Goal: Browse casually: Explore the website without a specific task or goal

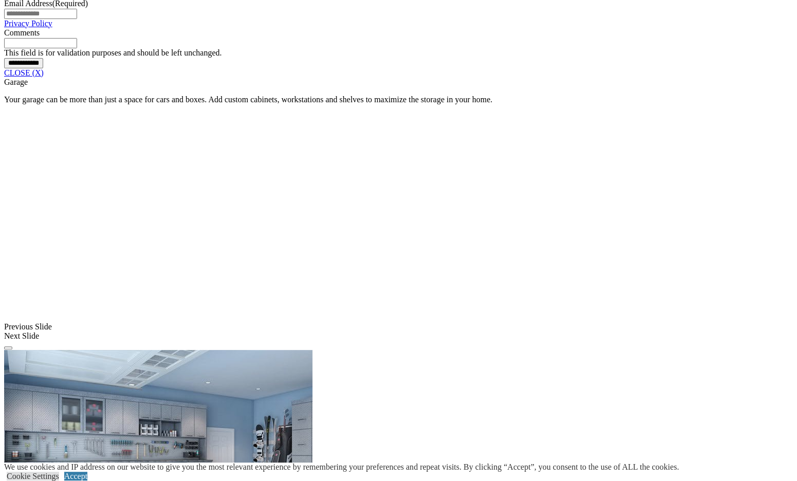
scroll to position [889, 0]
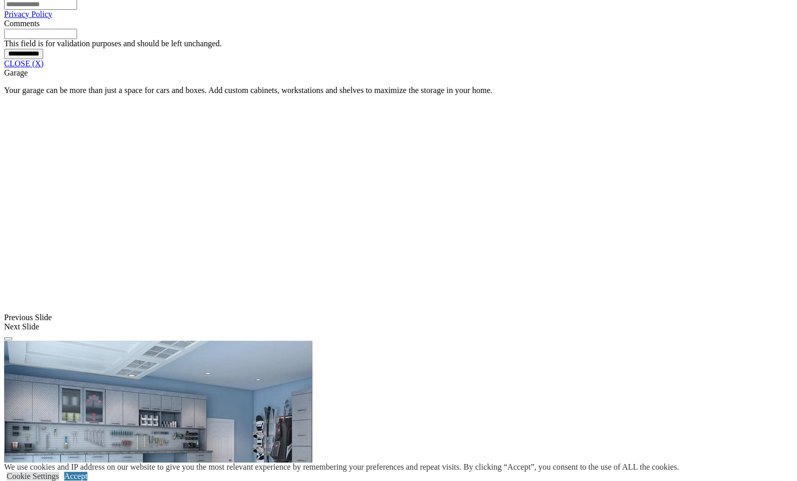
click at [44, 68] on link "CLOSE (X)" at bounding box center [24, 63] width 40 height 9
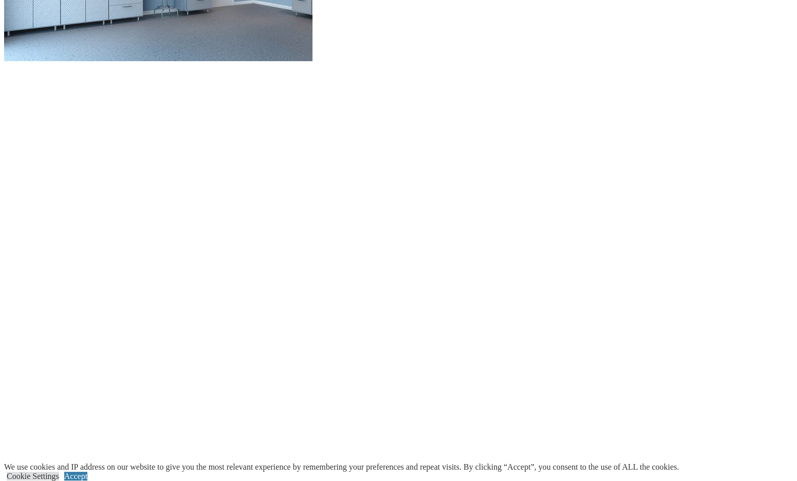
scroll to position [1146, 0]
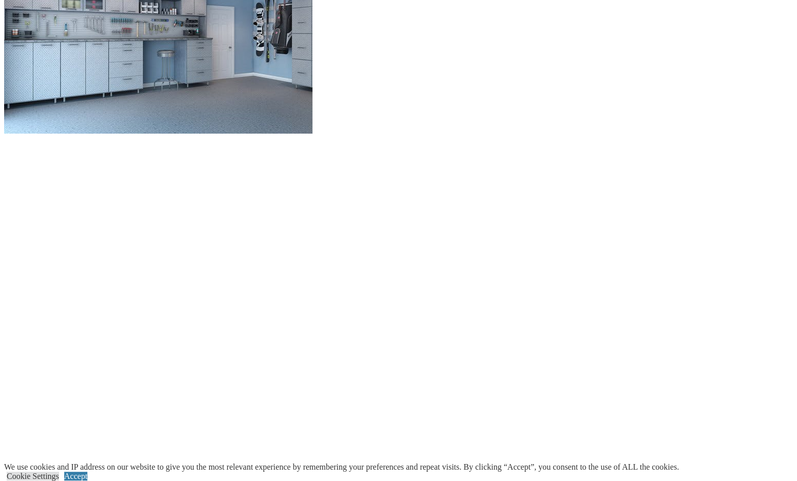
scroll to position [1095, 0]
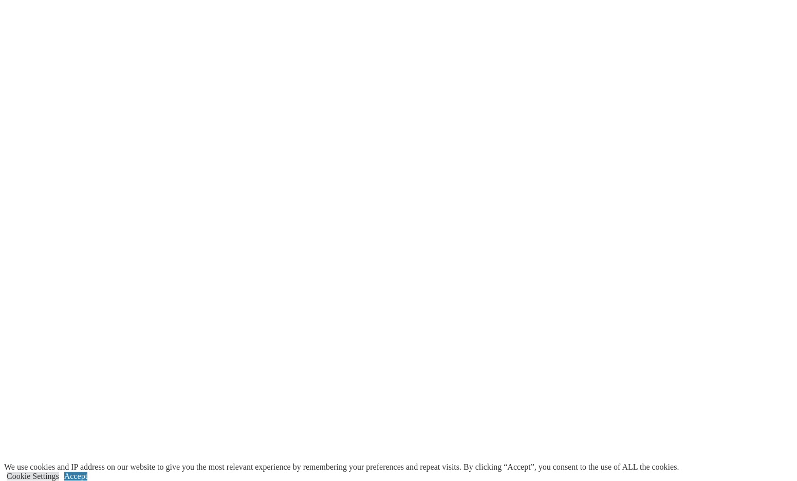
scroll to position [1300, 0]
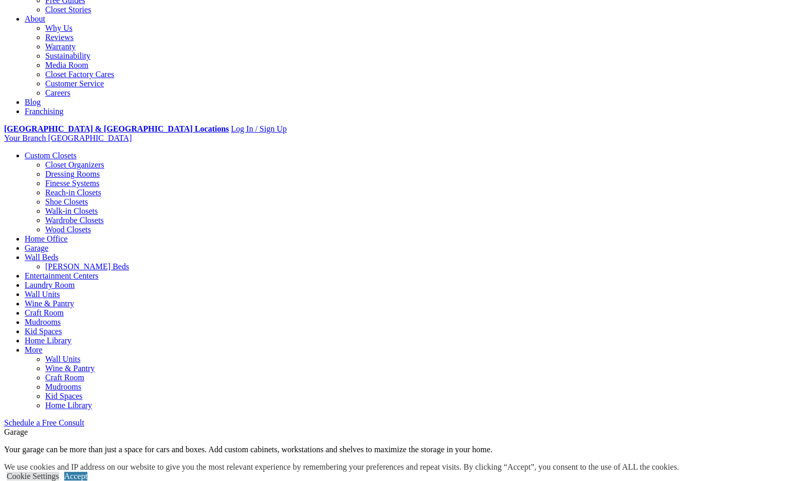
scroll to position [0, 0]
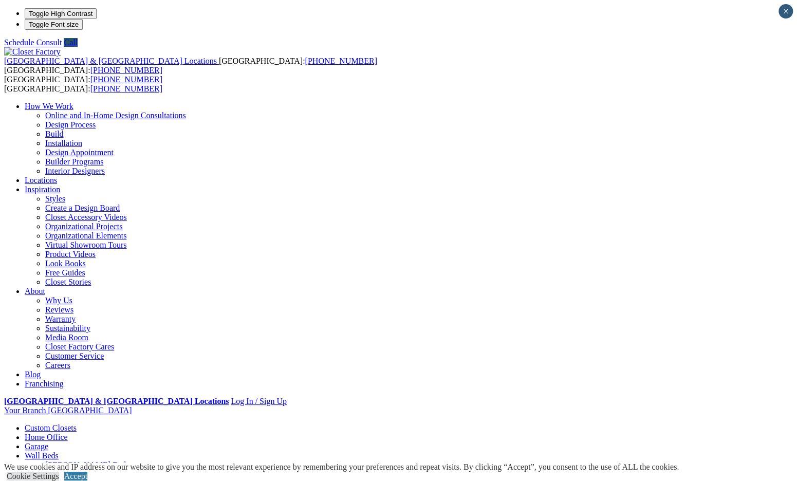
click at [48, 442] on link "Garage" at bounding box center [37, 446] width 24 height 9
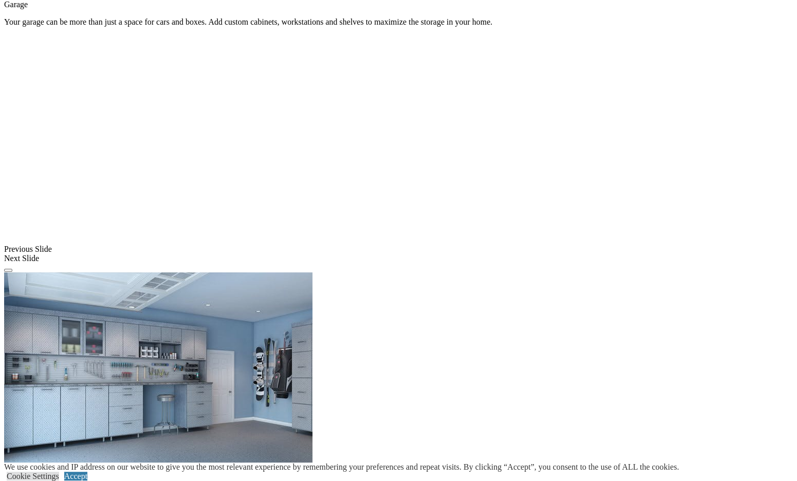
scroll to position [848, 0]
